Goal: Information Seeking & Learning: Learn about a topic

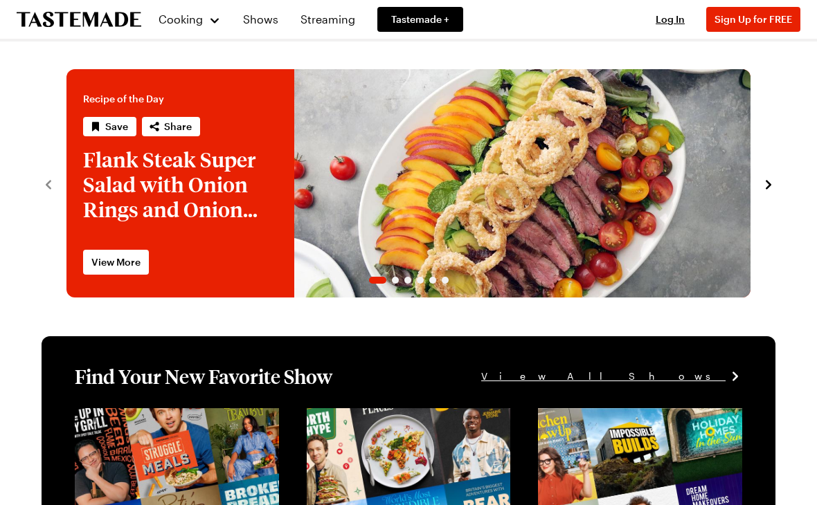
click at [194, 25] on span "Cooking" at bounding box center [180, 18] width 44 height 13
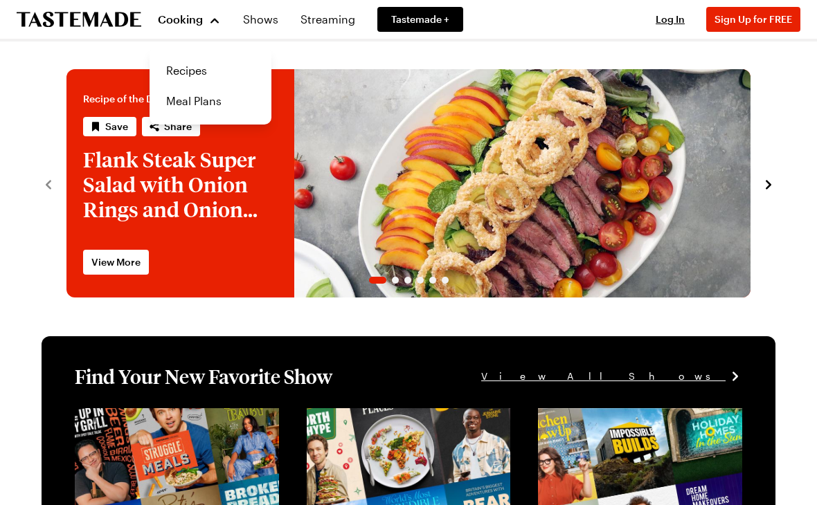
click at [192, 71] on link "Recipes" at bounding box center [210, 70] width 105 height 30
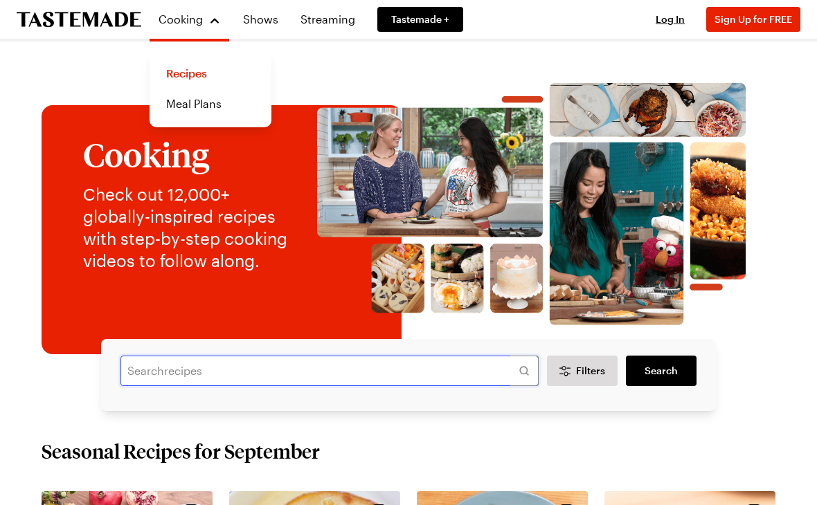
click at [162, 368] on input "text" at bounding box center [329, 371] width 418 height 30
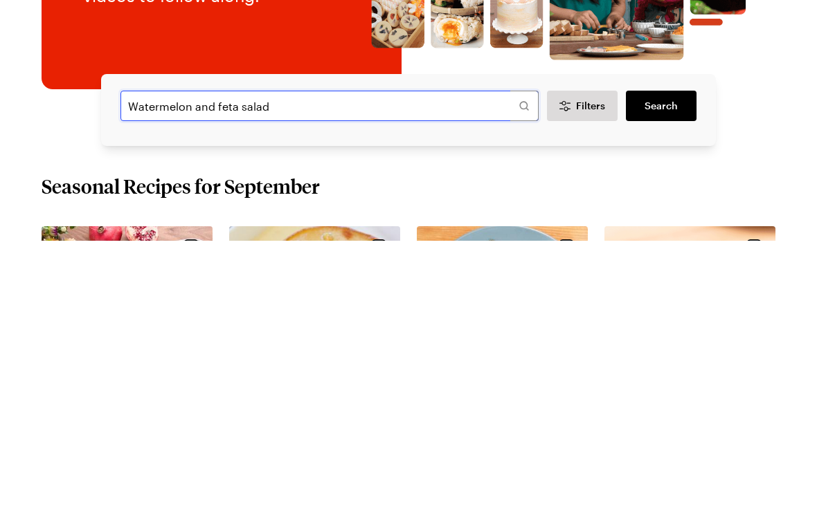
type input "Watermelon and feta salad"
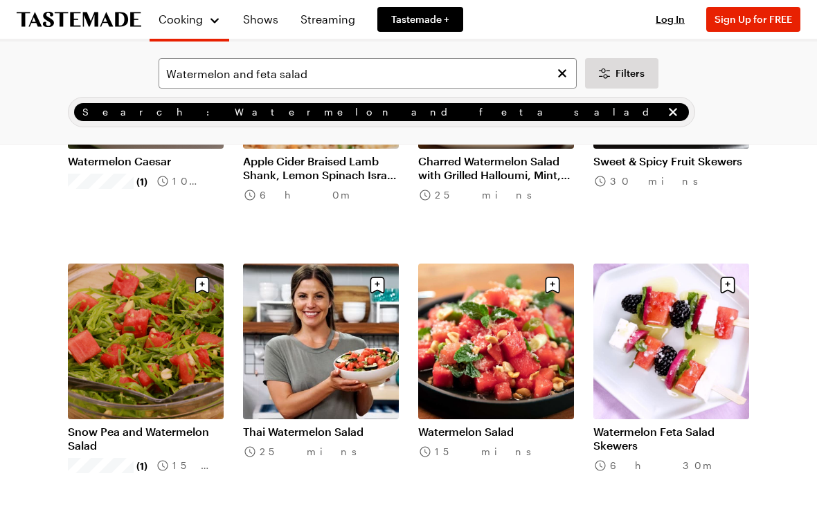
scroll to position [249, 0]
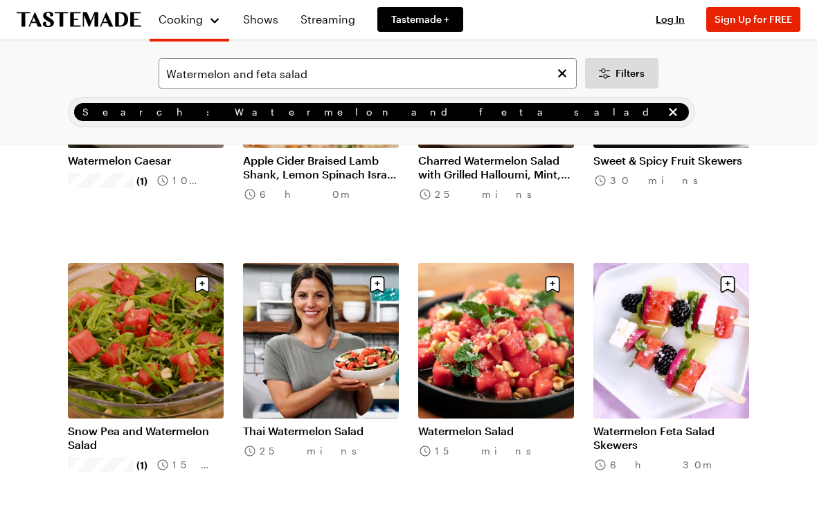
click at [494, 424] on link "Watermelon Salad" at bounding box center [496, 431] width 156 height 14
